Goal: Information Seeking & Learning: Learn about a topic

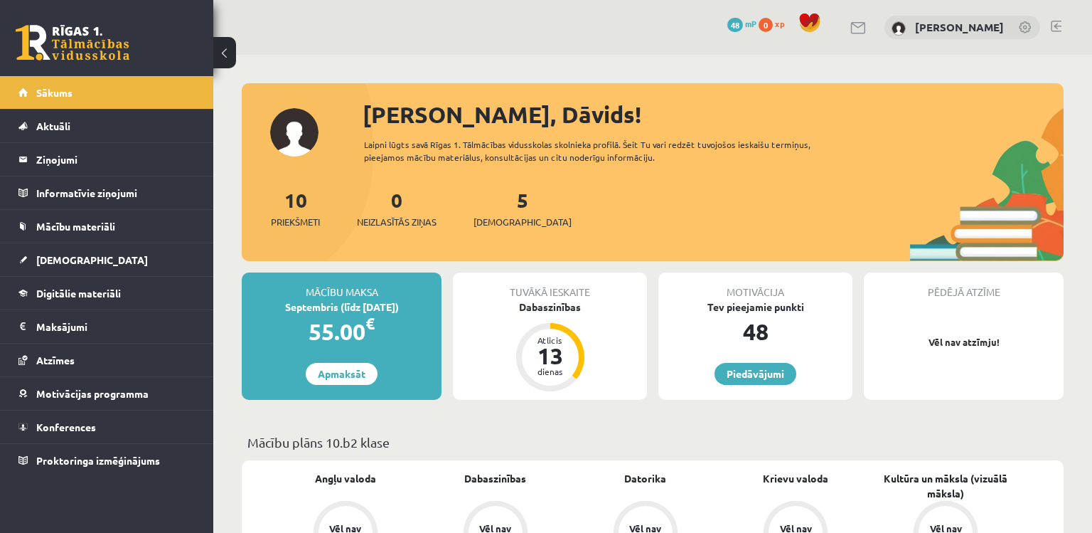
click at [449, 304] on div "Tuvākā ieskaite Dabaszinības Atlicis 13 dienas" at bounding box center [549, 335] width 205 height 127
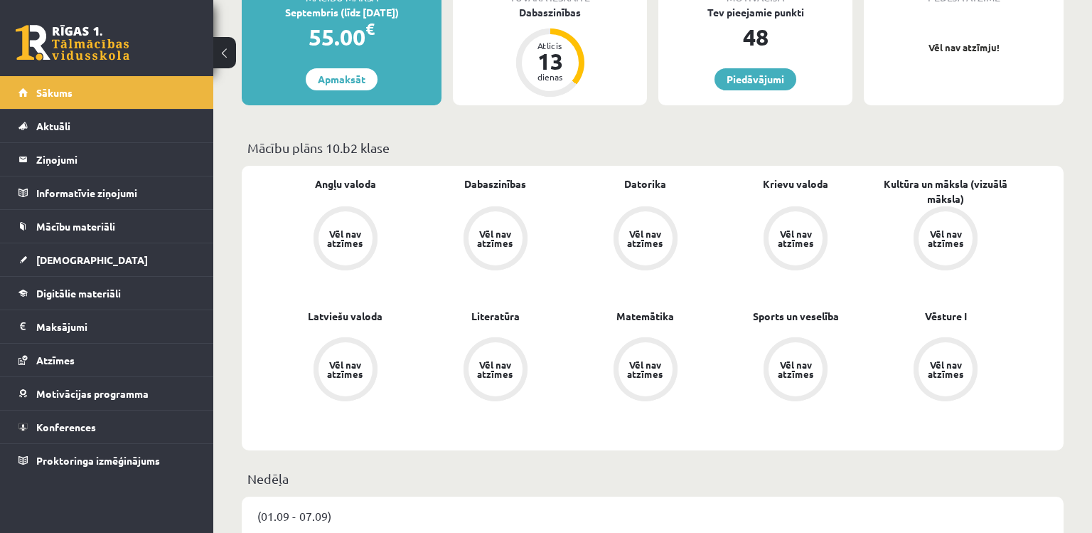
scroll to position [319, 0]
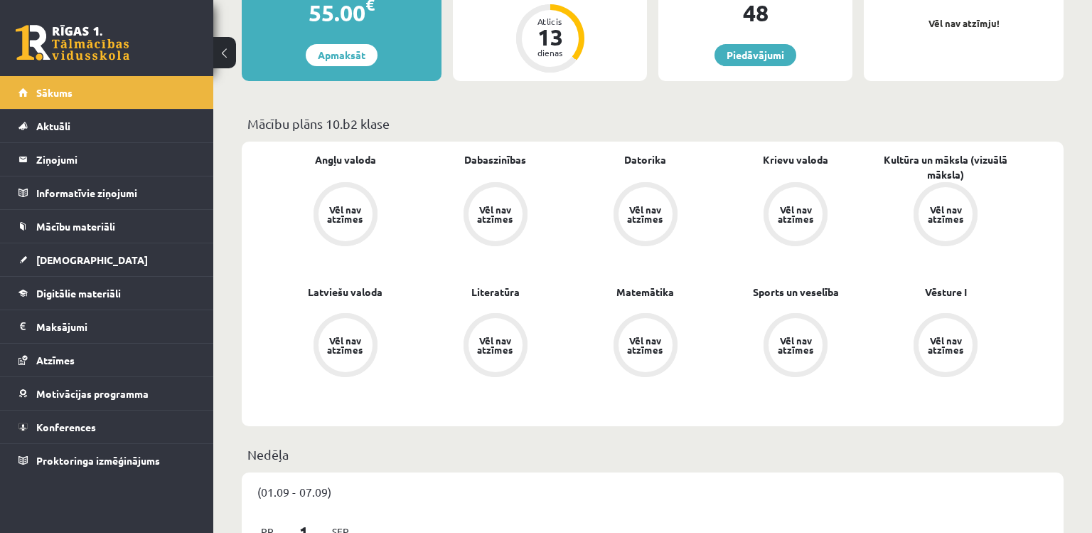
click at [422, 245] on link "Vēl nav atzīmes" at bounding box center [495, 215] width 150 height 67
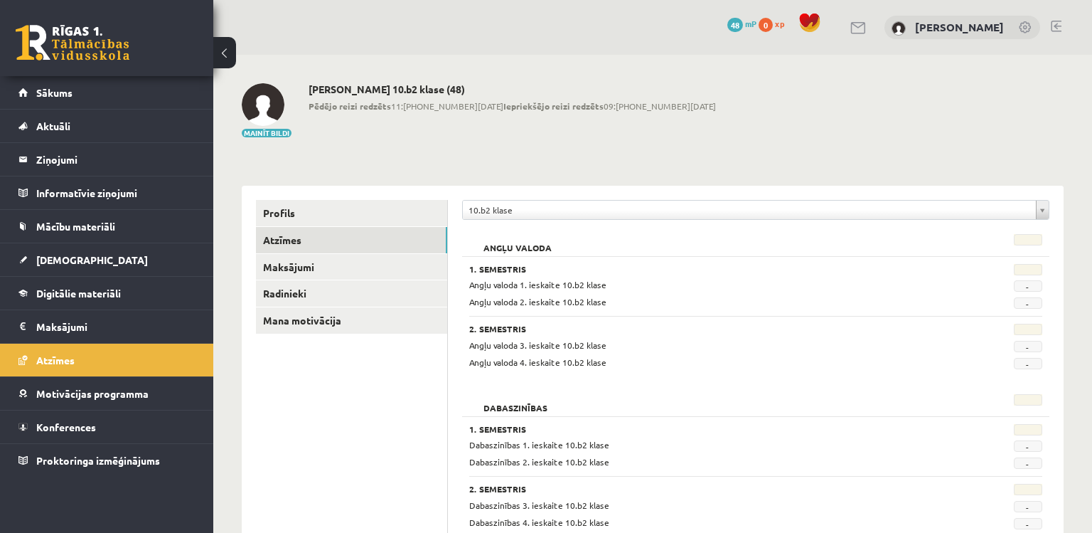
click at [645, 378] on div "Angļu valoda 1. Semestris Angļu valoda 1. ieskaite 10.b2 klase - Angļu valoda 2…" at bounding box center [755, 303] width 587 height 153
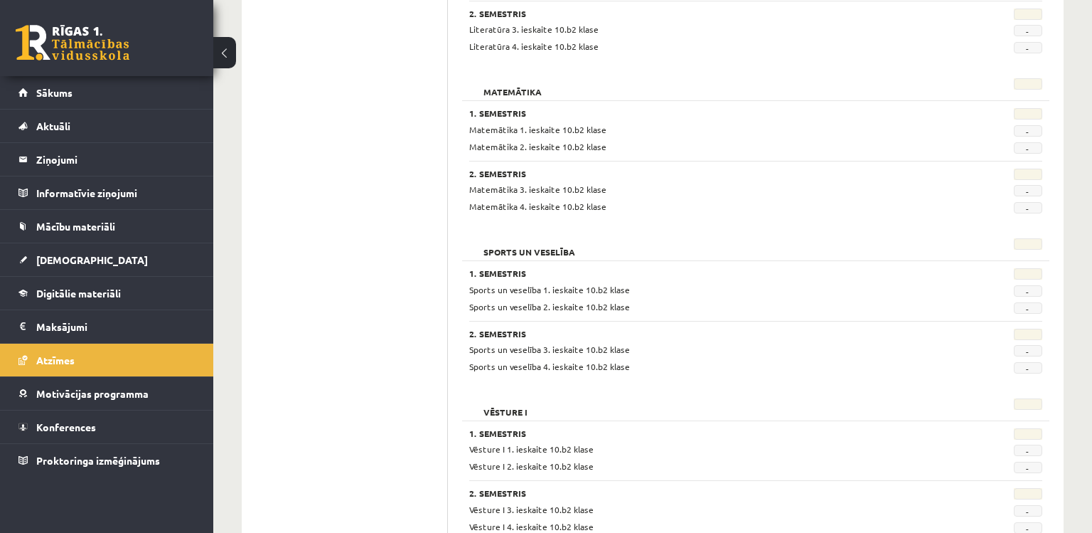
scroll to position [1332, 0]
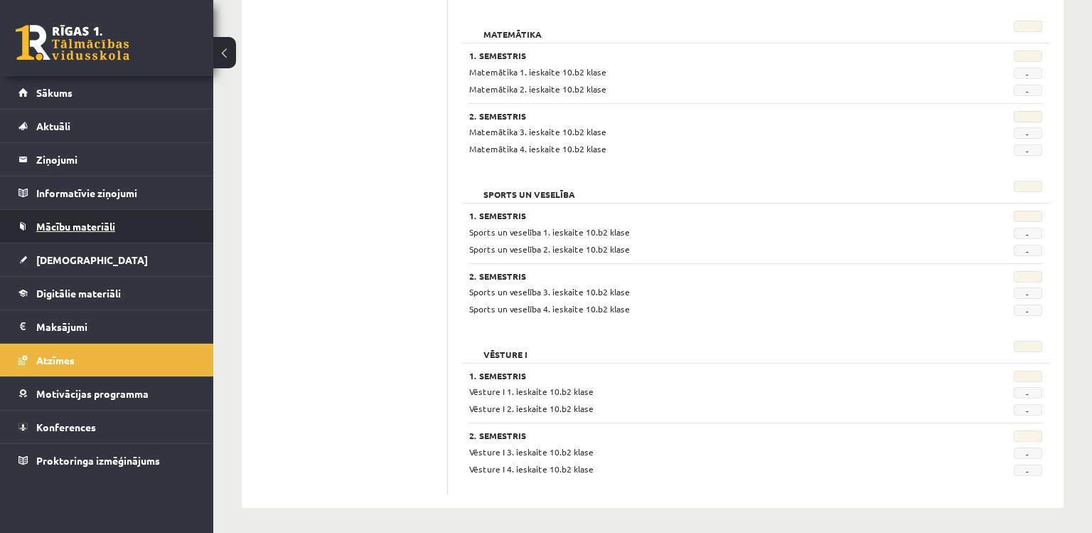
click at [118, 239] on link "Mācību materiāli" at bounding box center [106, 226] width 177 height 33
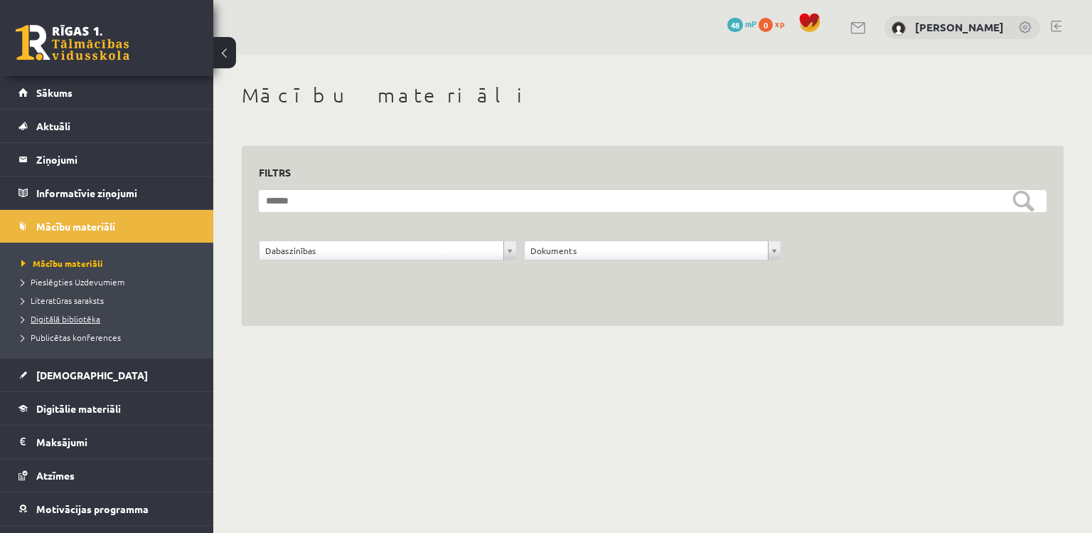
click at [51, 313] on span "Digitālā bibliotēka" at bounding box center [60, 318] width 79 height 11
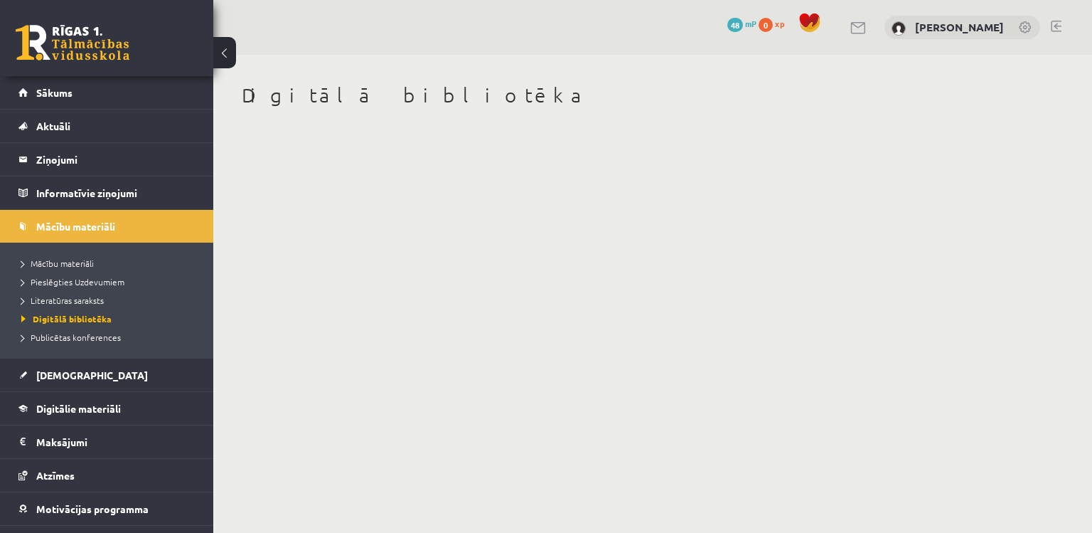
click at [700, 402] on body "eSkola - R1TV.lv 0 Dāvanas 48 mP 0 xp Dāvids Meņšovs Sākums Aktuāli Kā mācīties…" at bounding box center [546, 266] width 1092 height 533
click at [47, 262] on span "Mācību materiāli" at bounding box center [57, 262] width 73 height 11
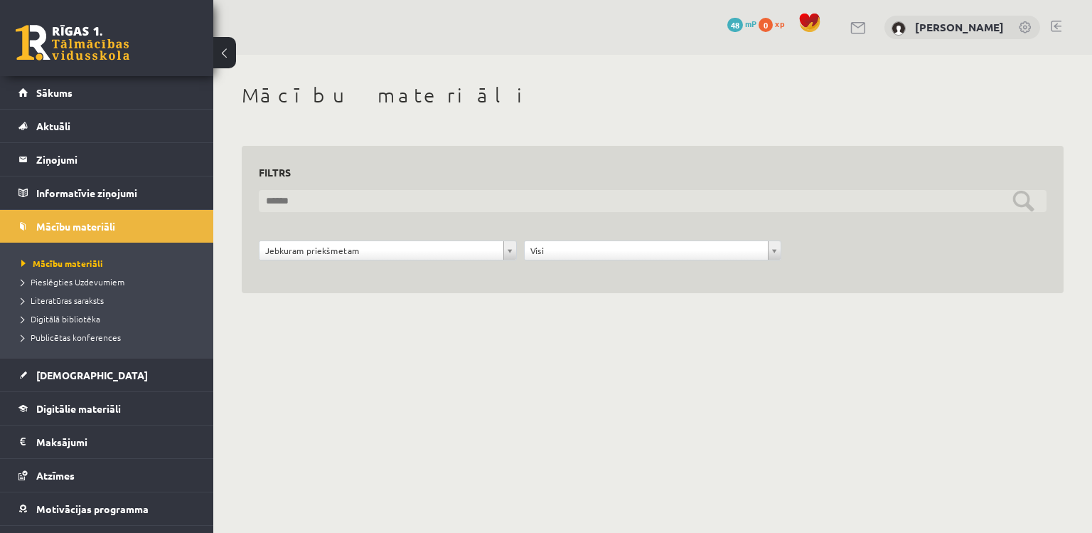
click at [646, 203] on input "text" at bounding box center [653, 201] width 788 height 22
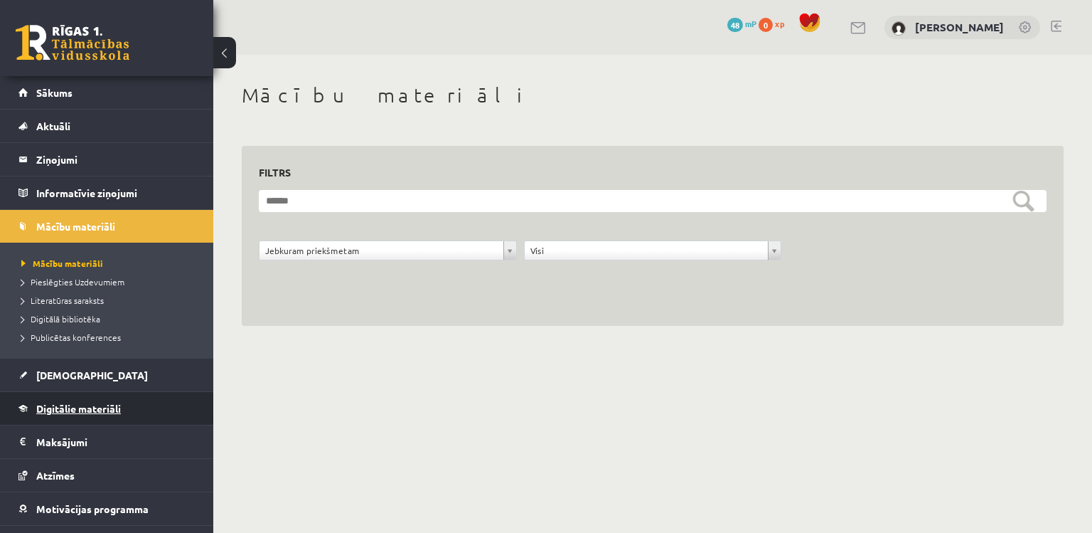
click at [69, 421] on link "Digitālie materiāli" at bounding box center [106, 408] width 177 height 33
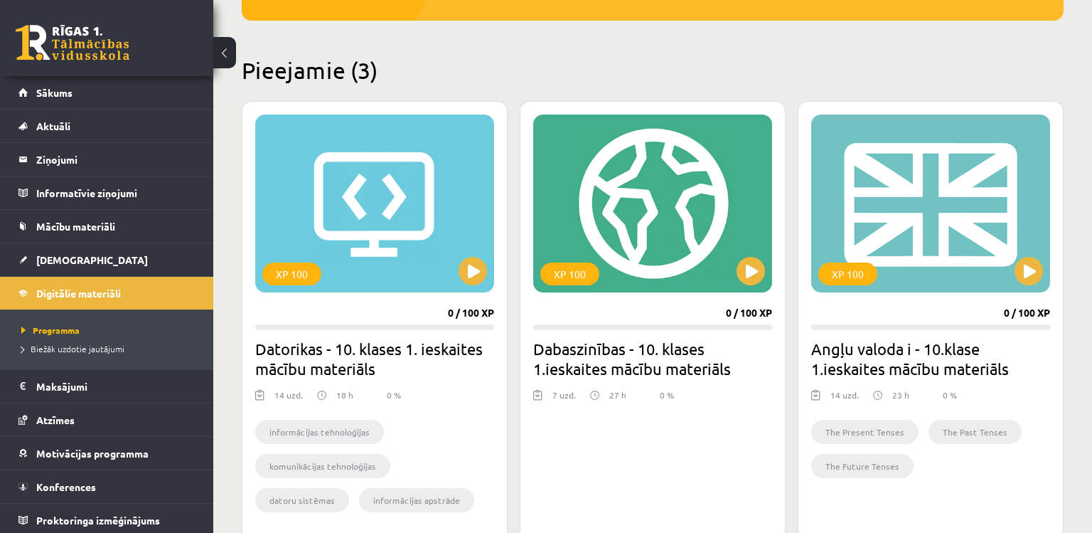
scroll to position [319, 0]
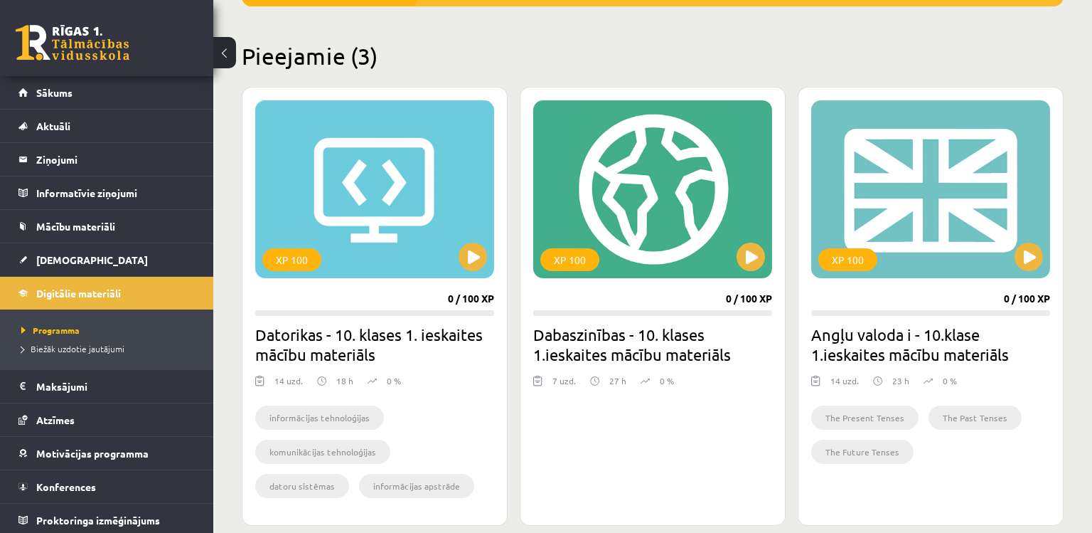
click at [501, 63] on h2 "Pieejamie (3)" at bounding box center [653, 56] width 822 height 28
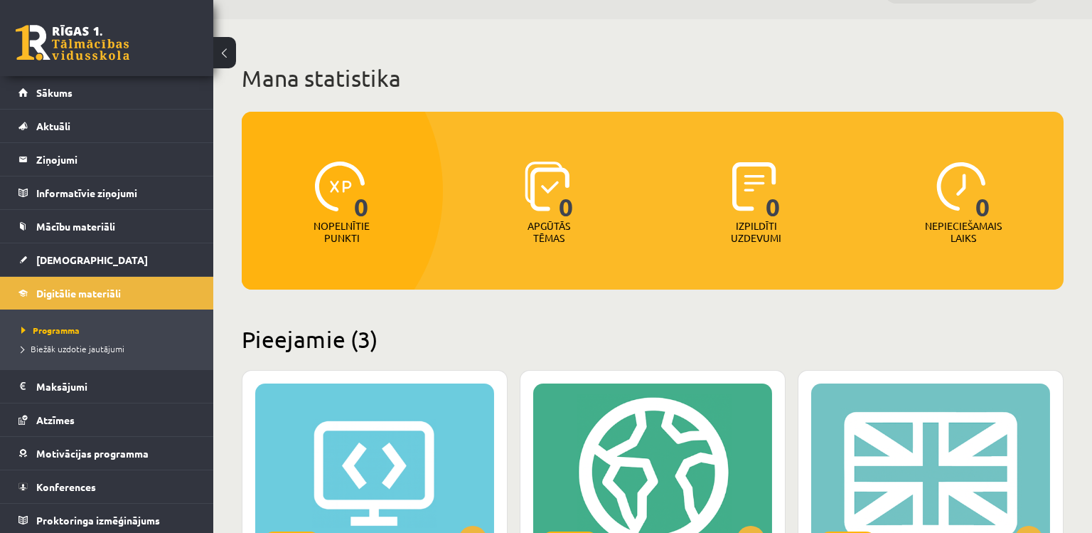
scroll to position [0, 0]
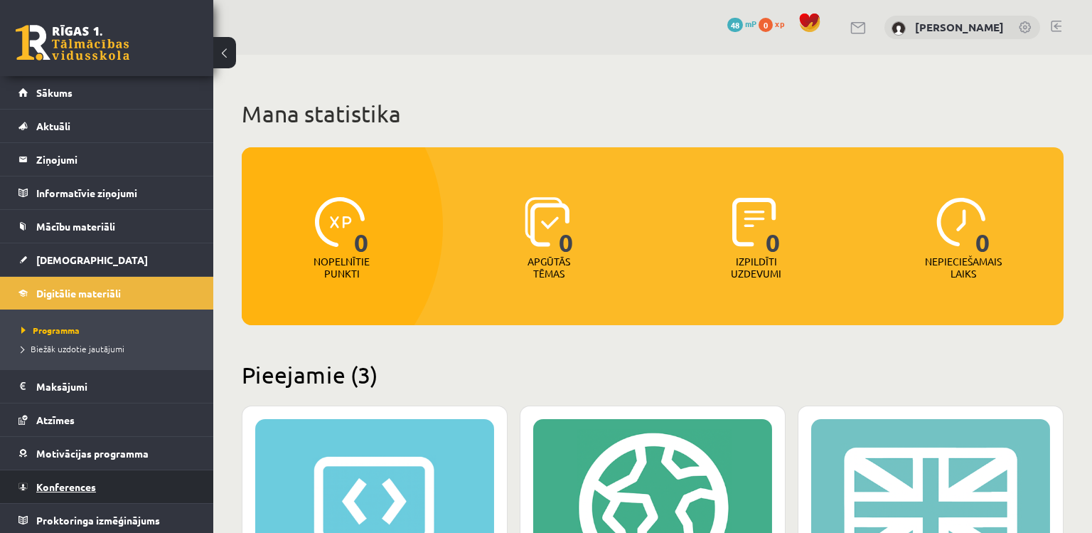
click at [114, 471] on link "Konferences" at bounding box center [106, 486] width 177 height 33
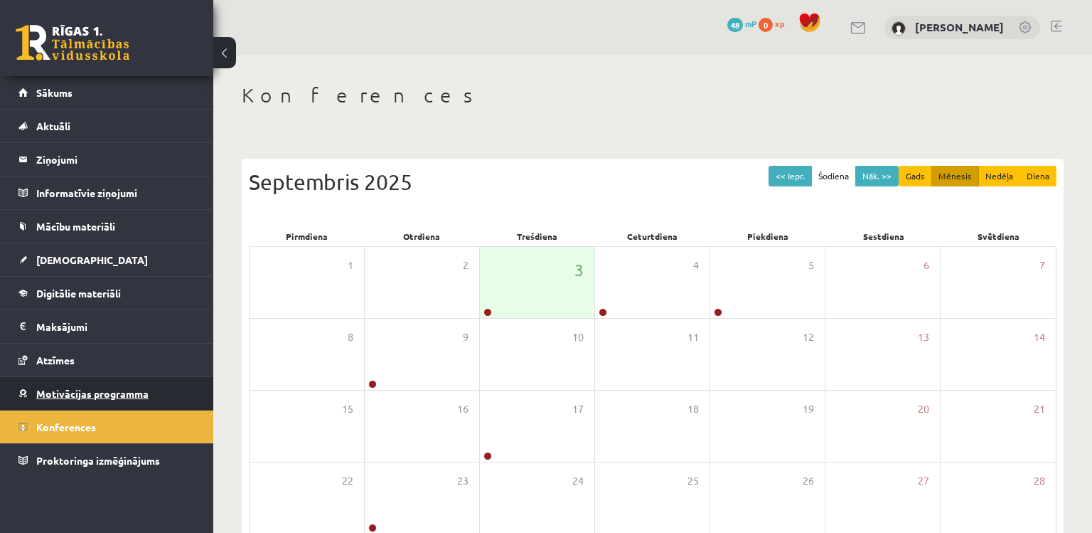
click at [114, 403] on link "Motivācijas programma" at bounding box center [106, 393] width 177 height 33
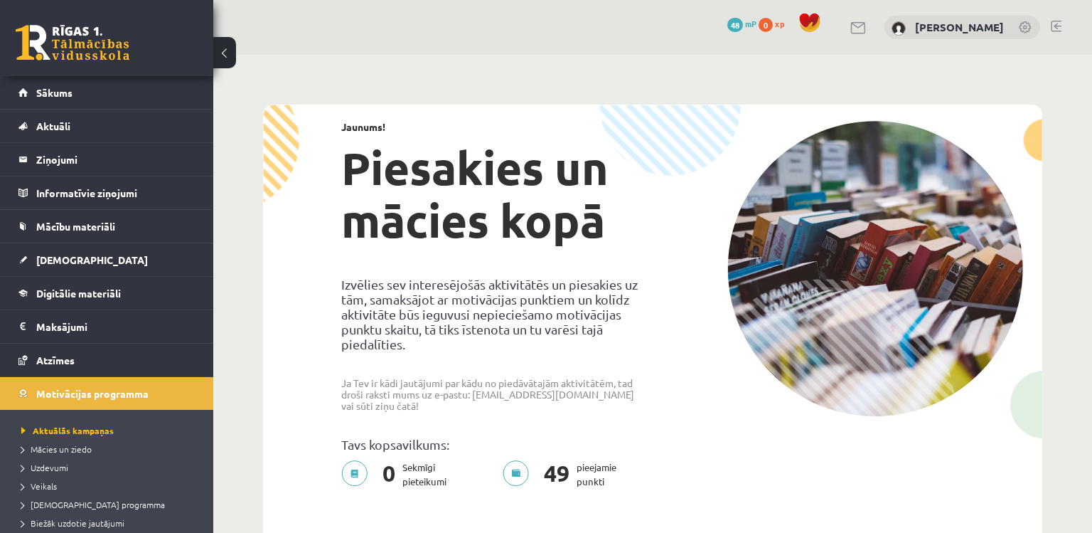
click at [653, 358] on div "Jaunums! Piesakies un mācies kopā Izvēlies sev interesējošās aktivitātēs un pie…" at bounding box center [653, 308] width 772 height 401
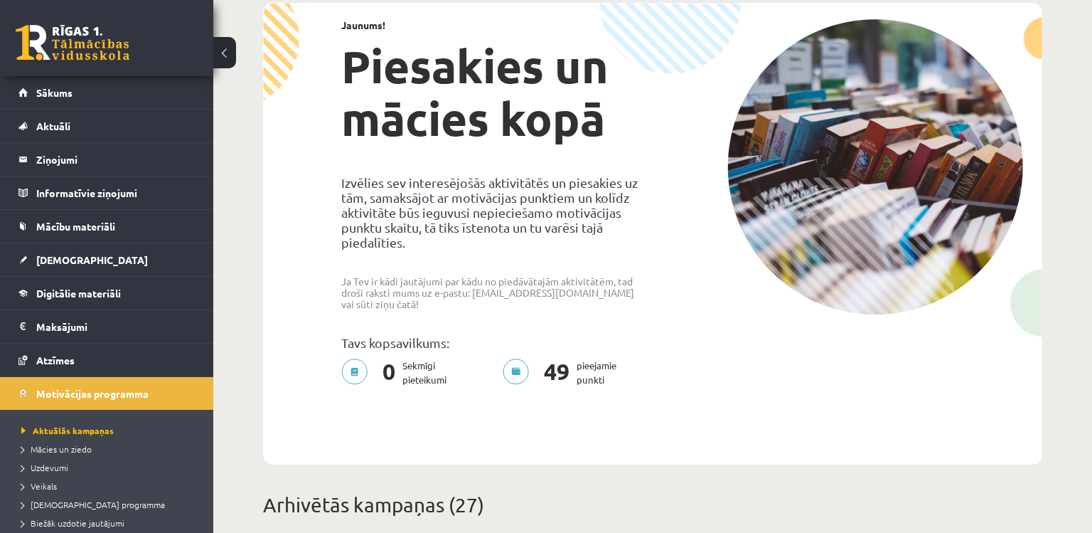
scroll to position [80, 0]
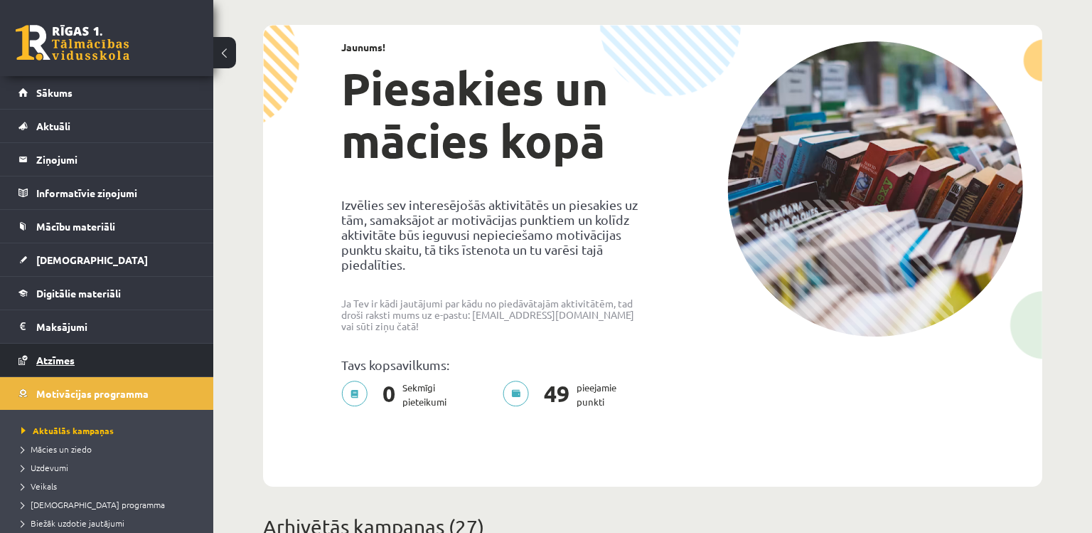
click at [36, 358] on span "Atzīmes" at bounding box center [55, 359] width 38 height 13
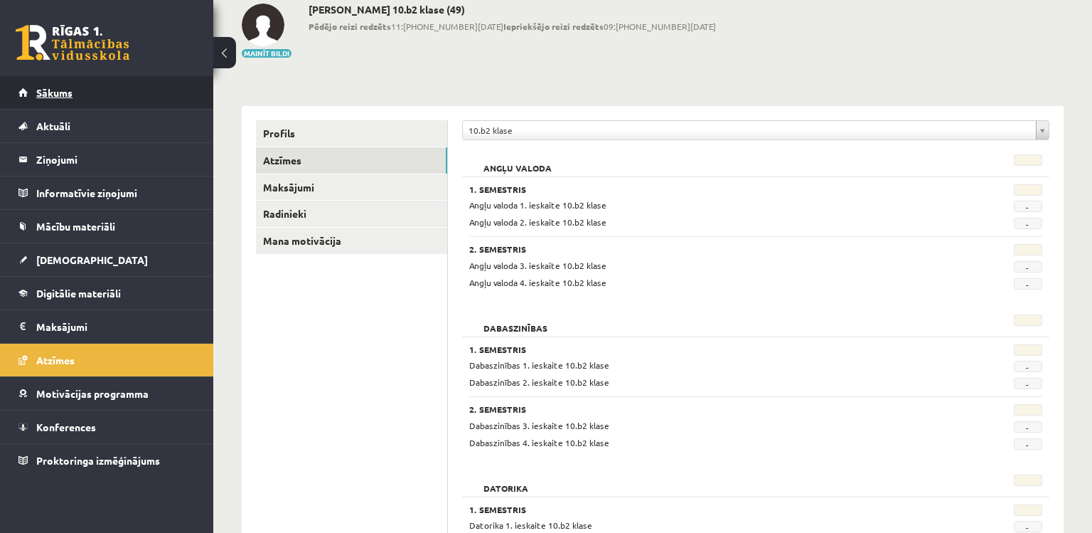
click at [113, 90] on link "Sākums" at bounding box center [106, 92] width 177 height 33
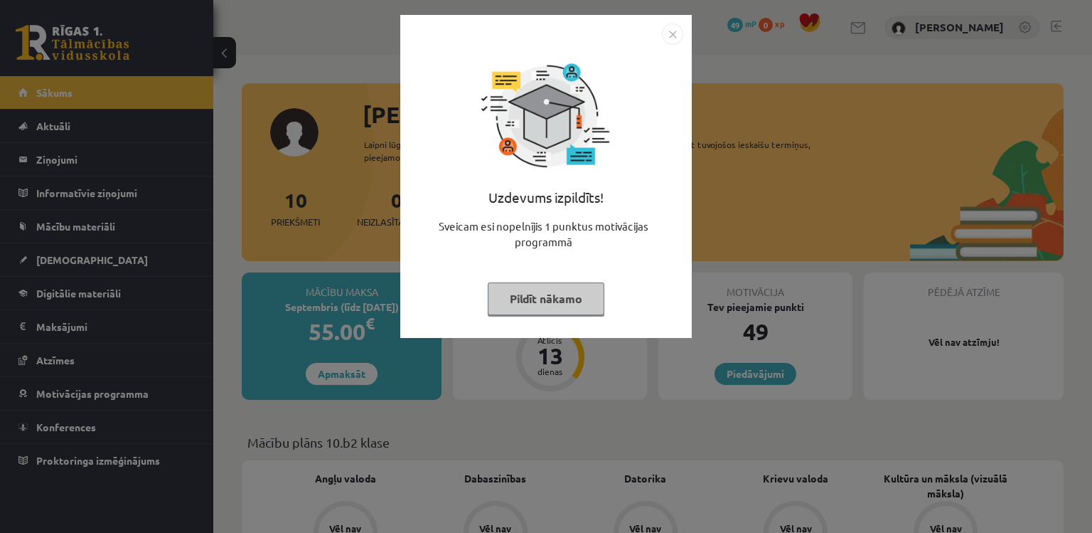
click at [520, 309] on button "Pildīt nākamo" at bounding box center [546, 298] width 117 height 33
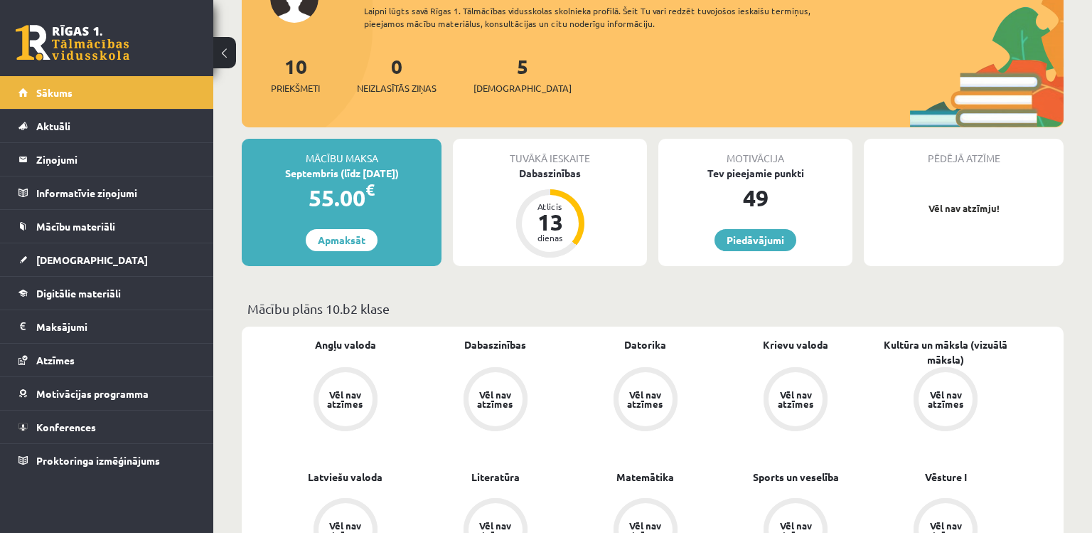
scroll to position [159, 0]
